Goal: Find specific page/section: Find specific page/section

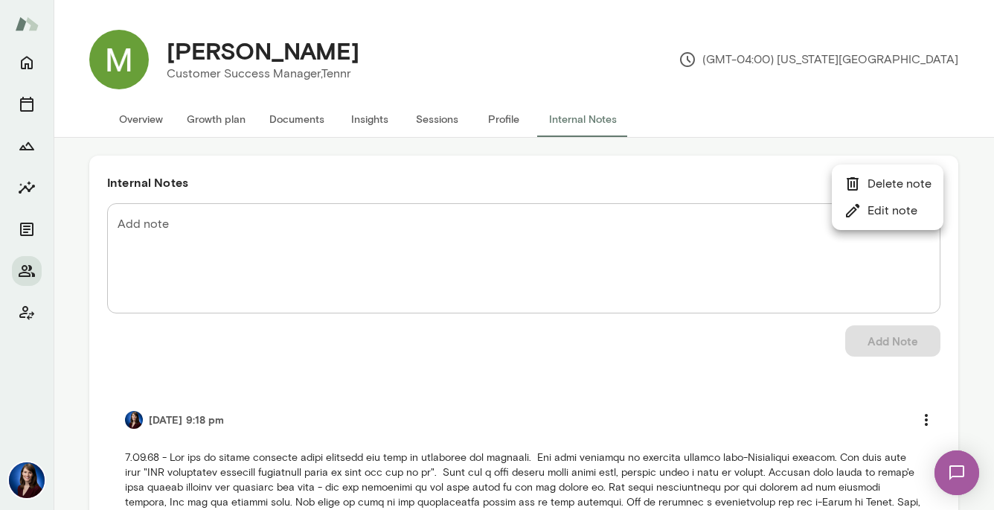
scroll to position [271, 0]
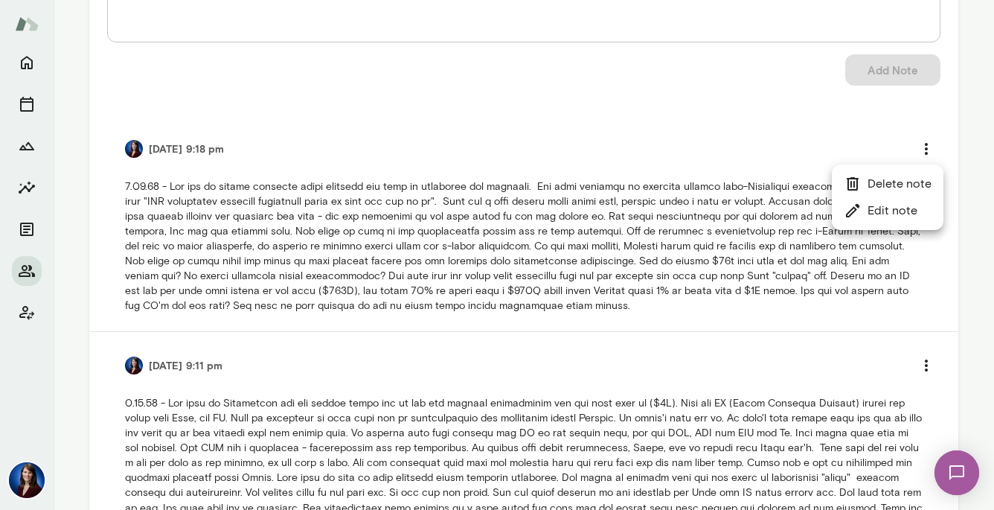
click at [24, 65] on div at bounding box center [497, 255] width 994 height 510
click at [25, 65] on icon "Home" at bounding box center [27, 63] width 12 height 13
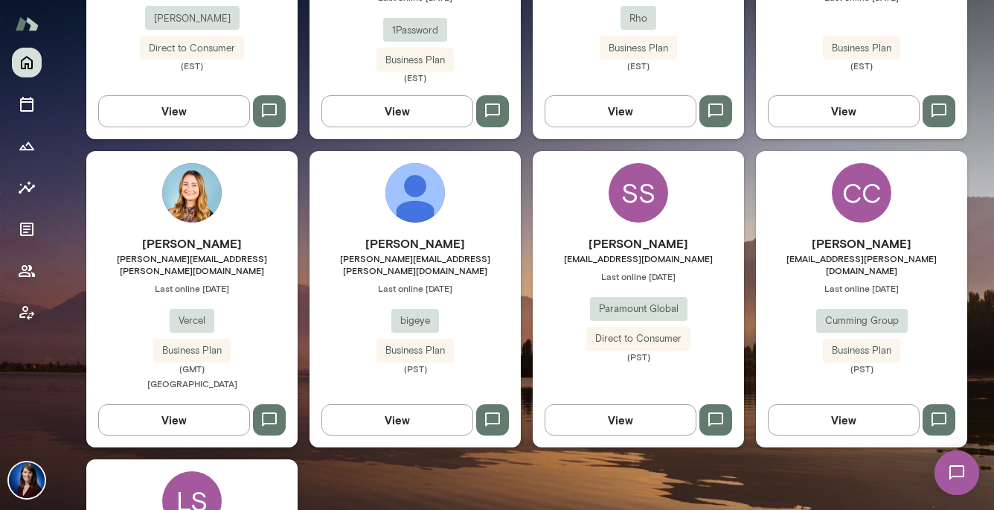
scroll to position [1081, 0]
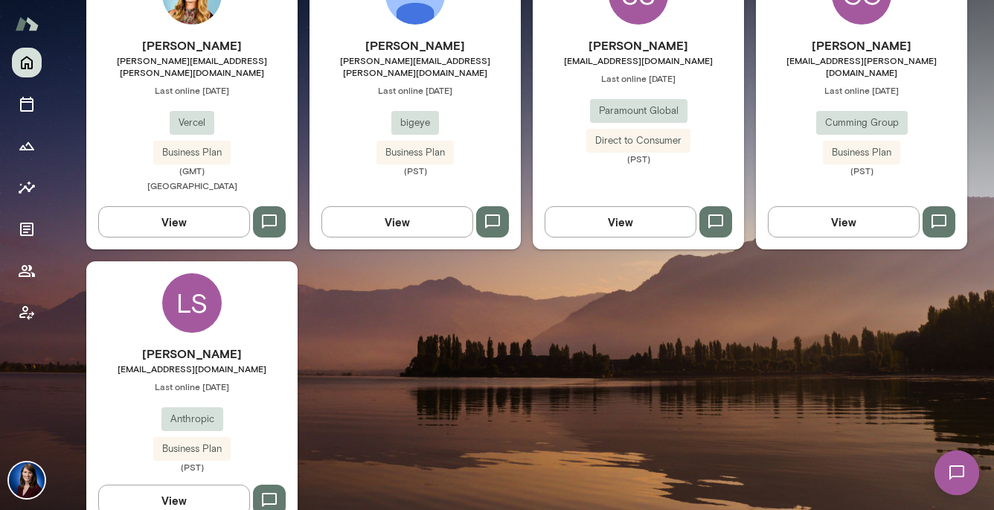
click at [192, 484] on button "View" at bounding box center [174, 499] width 152 height 31
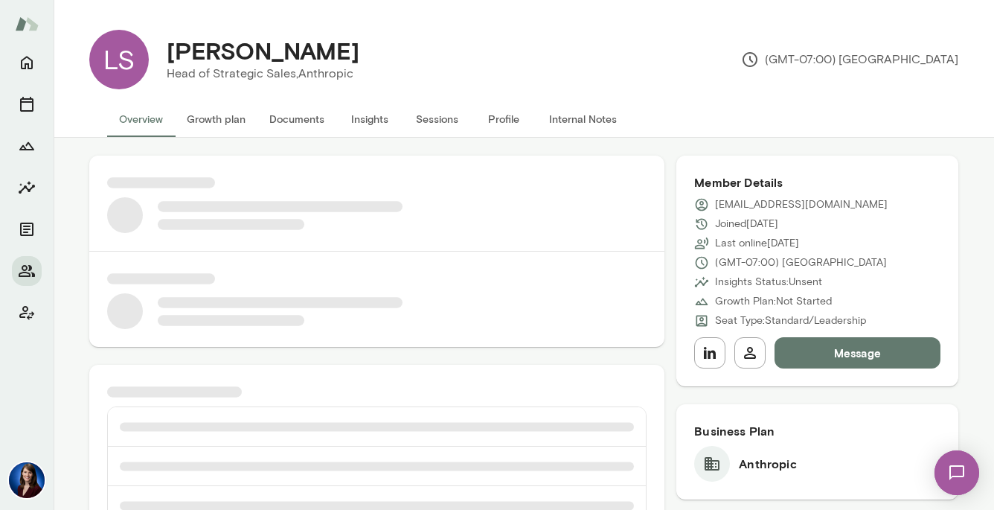
click at [593, 121] on button "Internal Notes" at bounding box center [583, 119] width 92 height 36
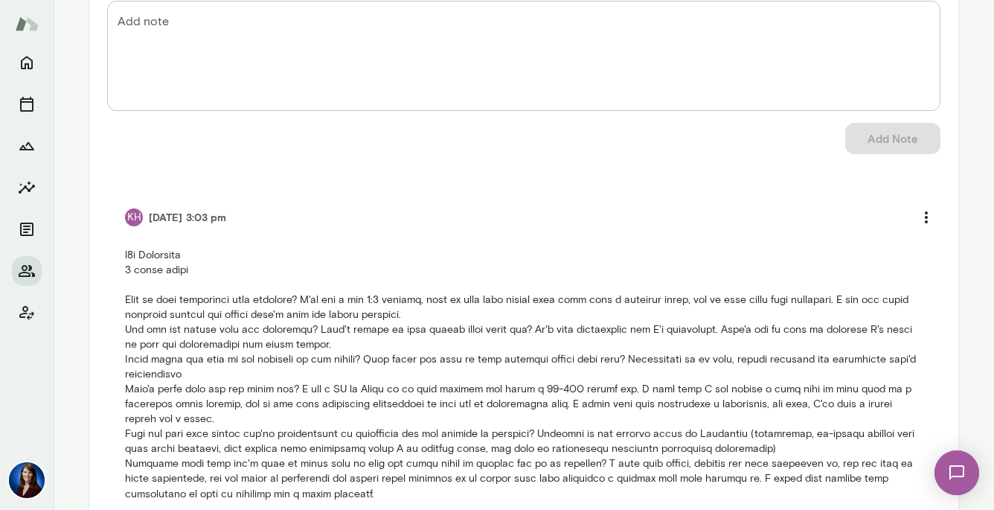
scroll to position [213, 0]
